Goal: Communication & Community: Connect with others

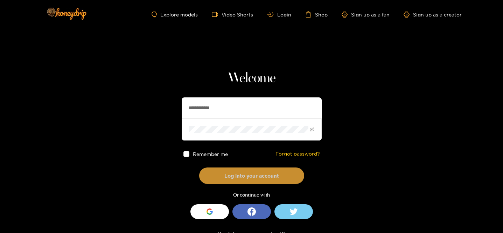
click at [222, 178] on button "Log into your account" at bounding box center [251, 175] width 105 height 16
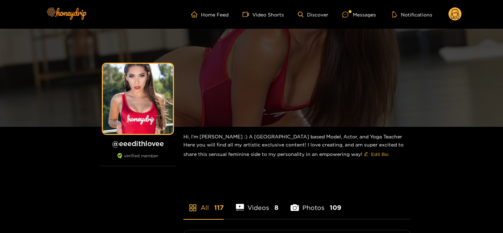
click at [363, 10] on ul "Home Feed Video Shorts Discover Messages Notifications" at bounding box center [326, 14] width 271 height 14
click at [365, 13] on div "Messages" at bounding box center [359, 15] width 34 height 8
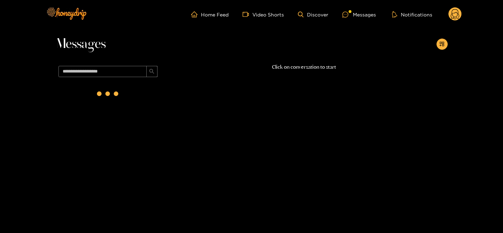
click at [136, 86] on div at bounding box center [108, 95] width 105 height 30
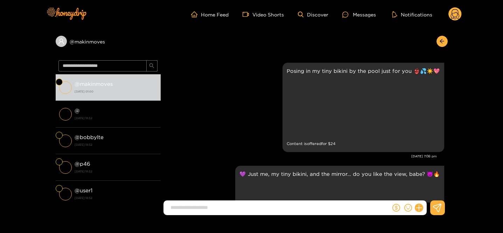
scroll to position [957, 0]
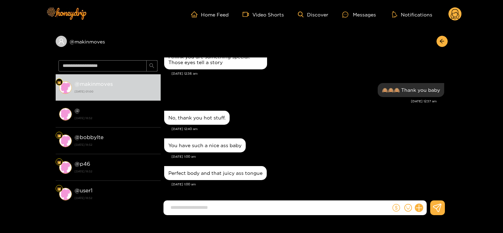
click at [395, 207] on icon "dollar" at bounding box center [397, 208] width 8 height 8
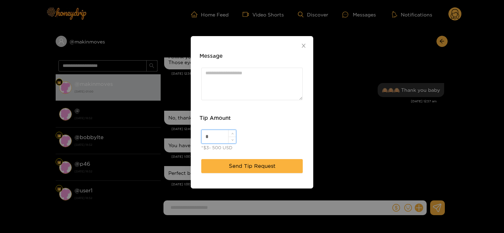
click at [214, 136] on input "*" at bounding box center [219, 136] width 34 height 13
type input "**"
click at [236, 73] on textarea "Message" at bounding box center [252, 84] width 102 height 33
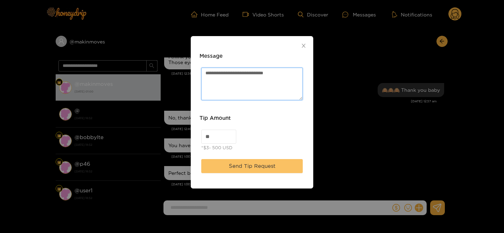
type textarea "**********"
click at [244, 159] on button "Send Tip Request" at bounding box center [252, 166] width 102 height 14
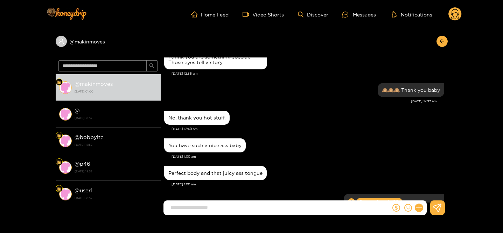
scroll to position [1000, 0]
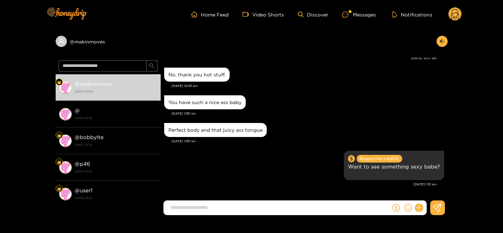
click at [456, 19] on circle at bounding box center [455, 13] width 13 height 13
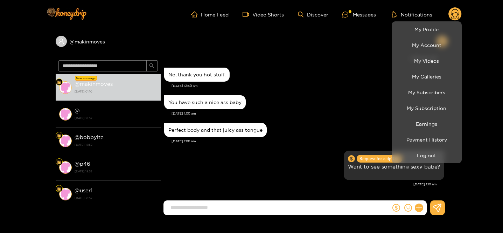
click at [214, 93] on div at bounding box center [251, 116] width 503 height 233
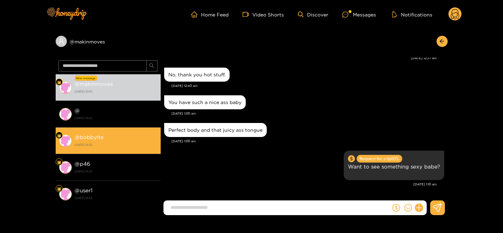
click at [104, 131] on li "@ bobbylte [DATE] 18:52" at bounding box center [108, 140] width 105 height 27
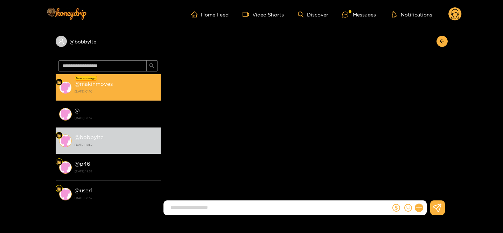
click at [106, 84] on strong "@ makinmoves" at bounding box center [94, 84] width 38 height 6
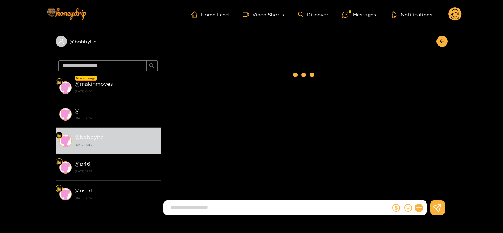
click at [456, 13] on circle at bounding box center [455, 13] width 13 height 13
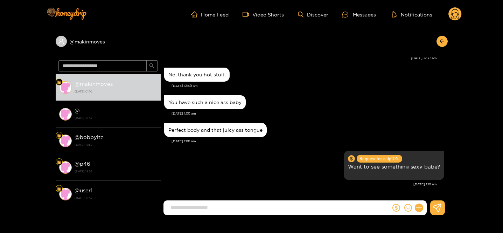
scroll to position [897, 0]
click at [452, 18] on circle at bounding box center [455, 13] width 13 height 13
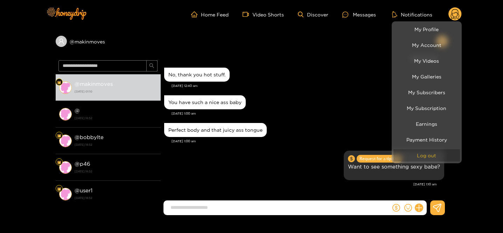
click at [417, 154] on button "Log out" at bounding box center [427, 155] width 67 height 12
